Goal: Use online tool/utility: Utilize a website feature to perform a specific function

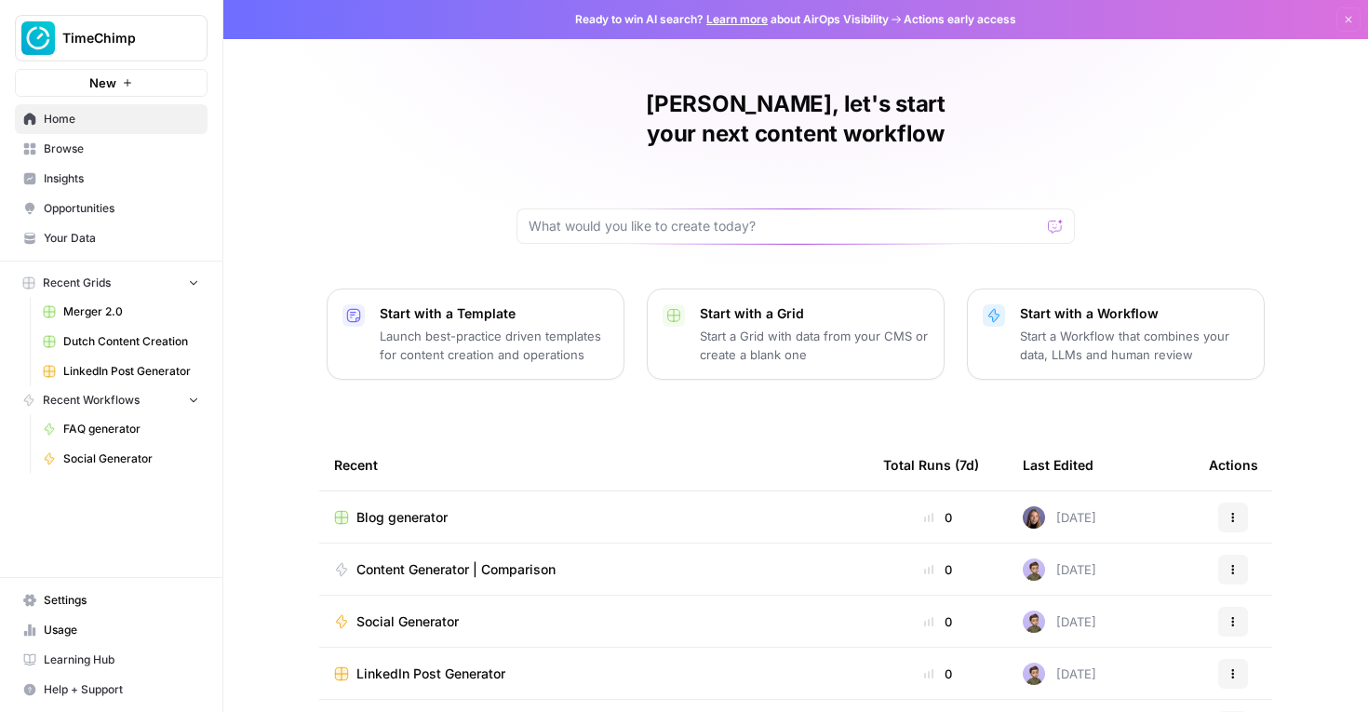
scroll to position [144, 0]
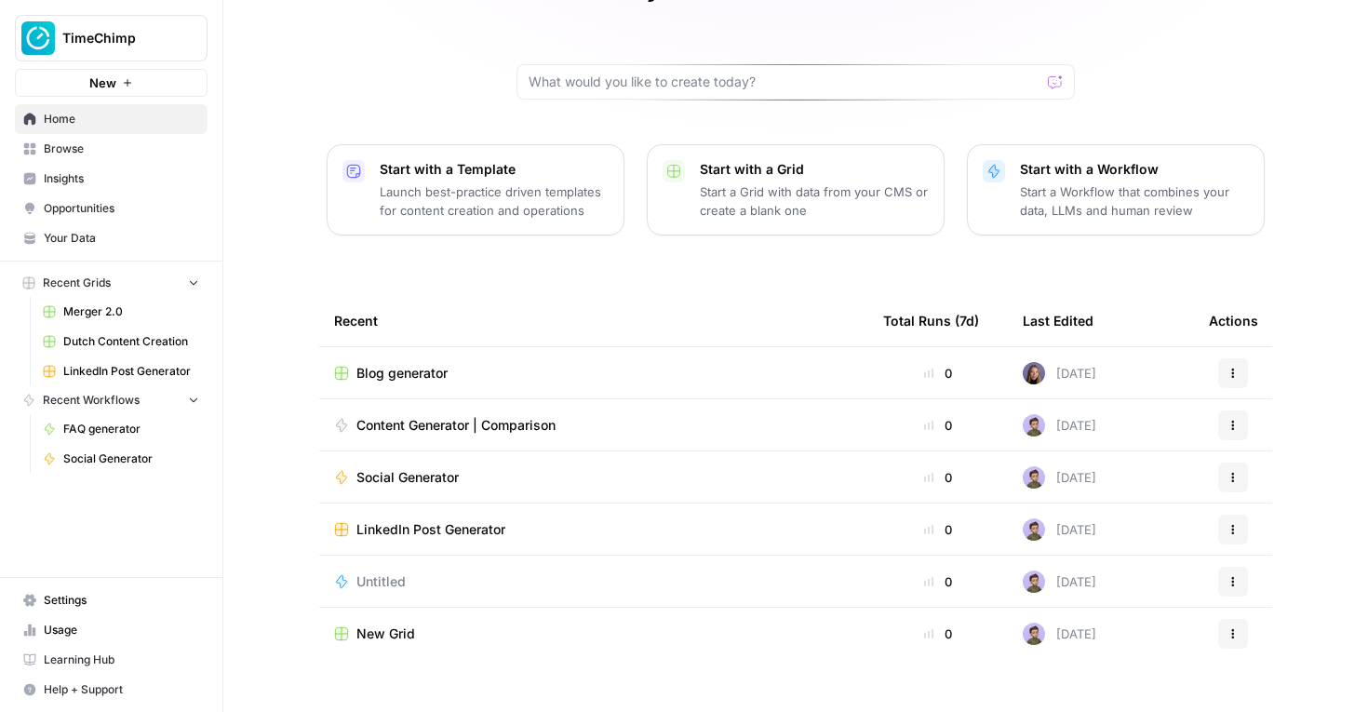
click at [423, 364] on span "Blog generator" at bounding box center [402, 373] width 91 height 19
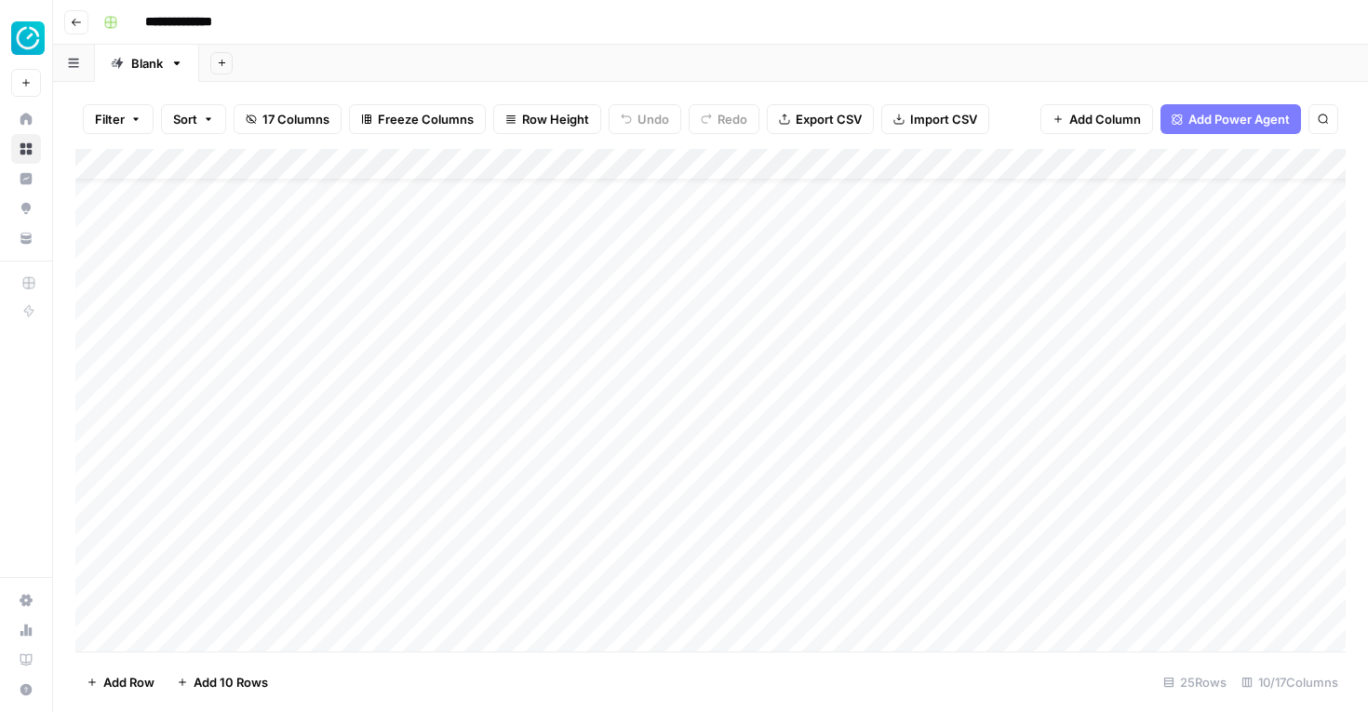
scroll to position [350, 0]
click at [290, 631] on div "Add Column" at bounding box center [710, 400] width 1271 height 503
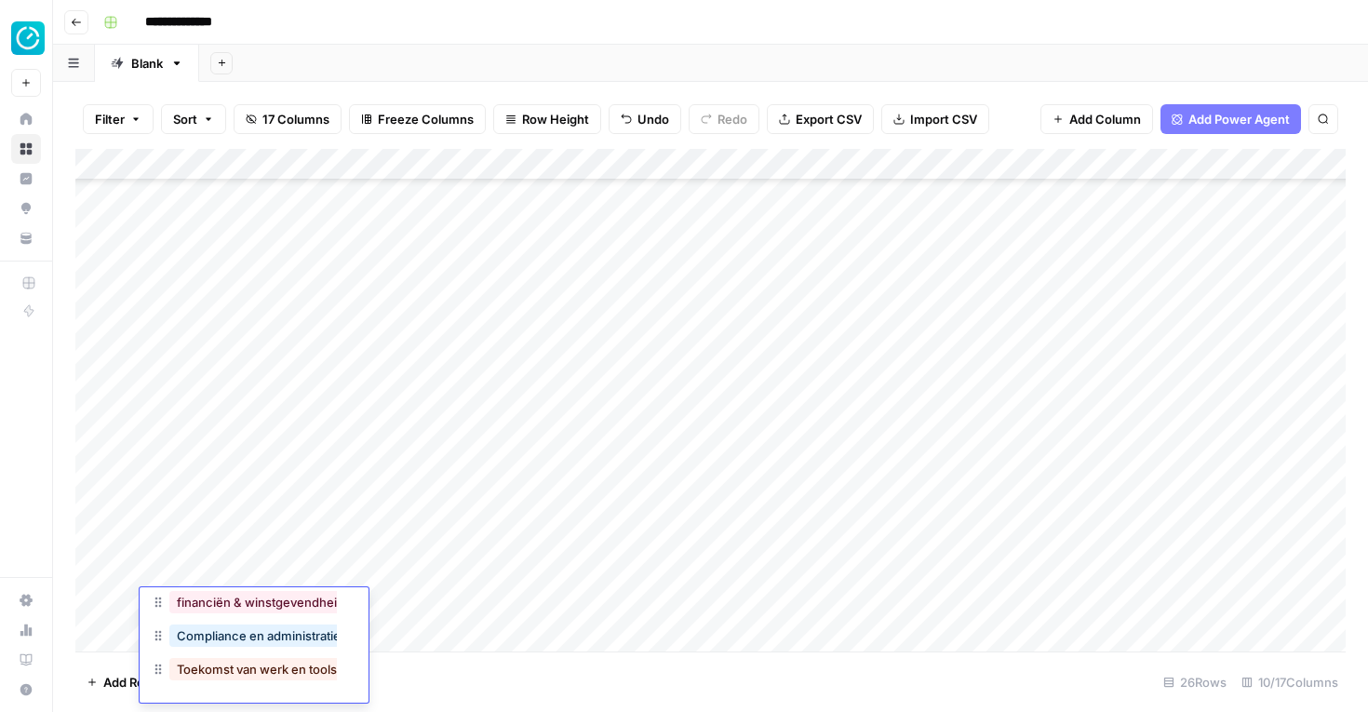
scroll to position [382, 0]
click at [250, 640] on button "Compliance en administratie" at bounding box center [258, 636] width 179 height 22
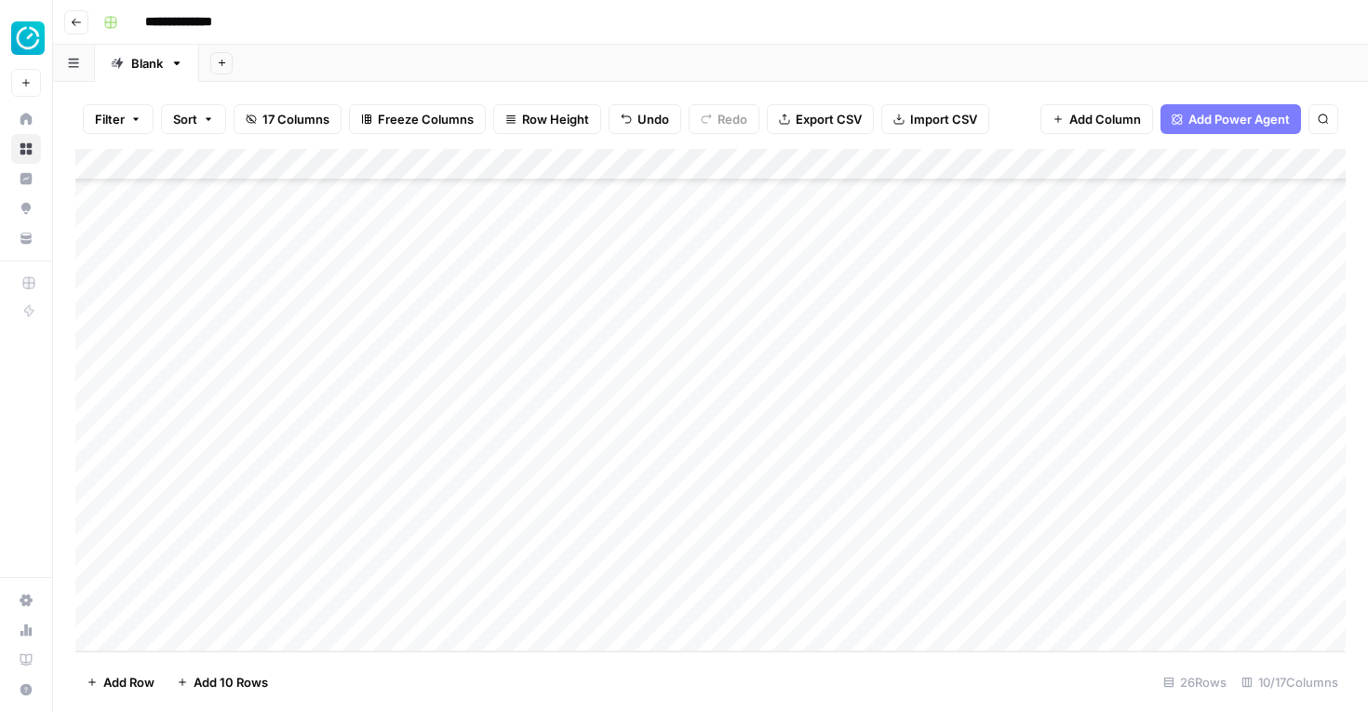
click at [425, 594] on div "Add Column" at bounding box center [710, 400] width 1271 height 503
click at [415, 601] on div "Add Column" at bounding box center [710, 400] width 1271 height 503
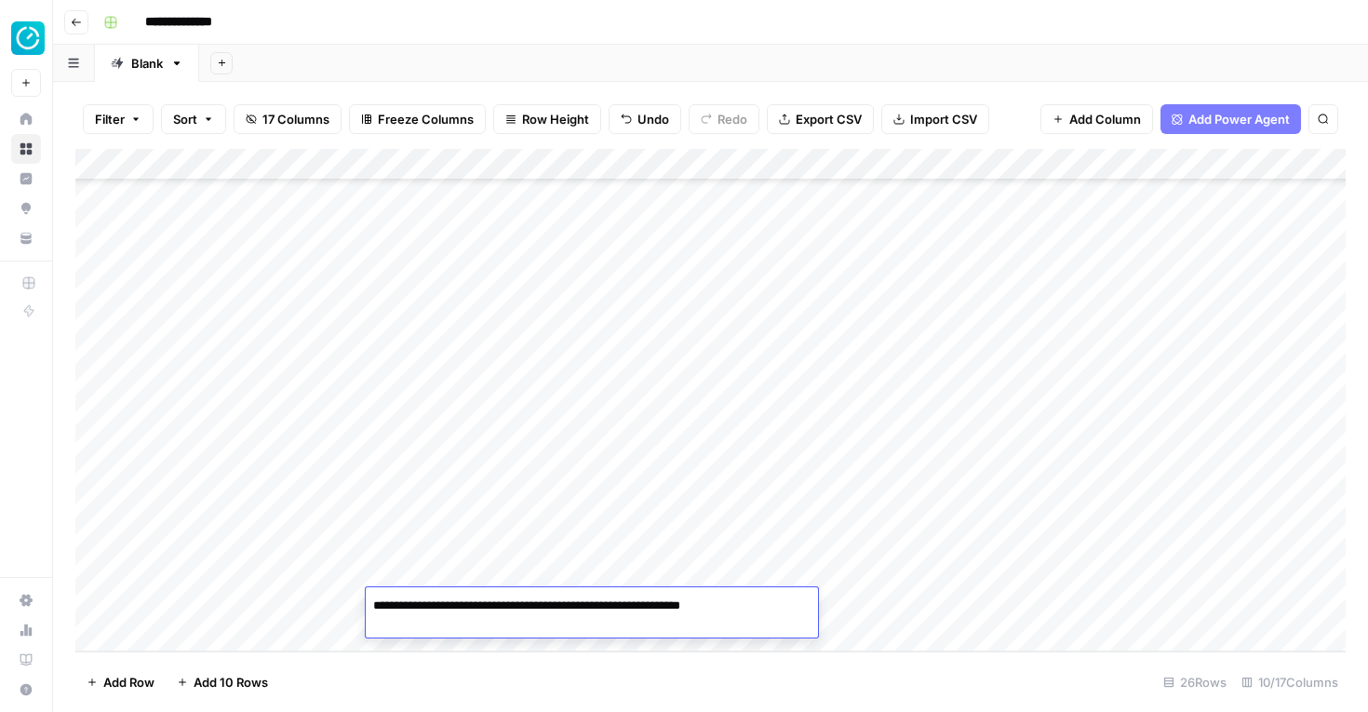
type textarea "**********"
click at [893, 606] on div "Add Column" at bounding box center [710, 400] width 1271 height 503
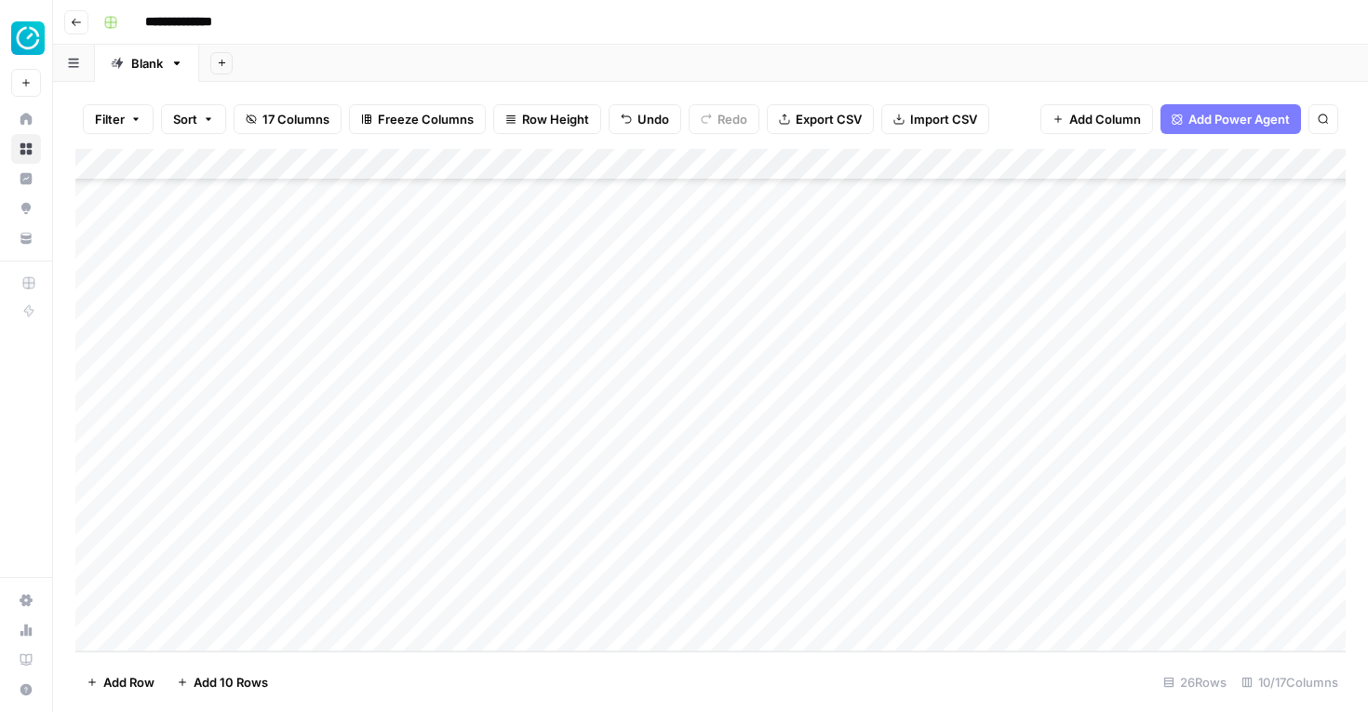
click at [866, 604] on div "Add Column" at bounding box center [710, 400] width 1271 height 503
